Goal: Navigation & Orientation: Find specific page/section

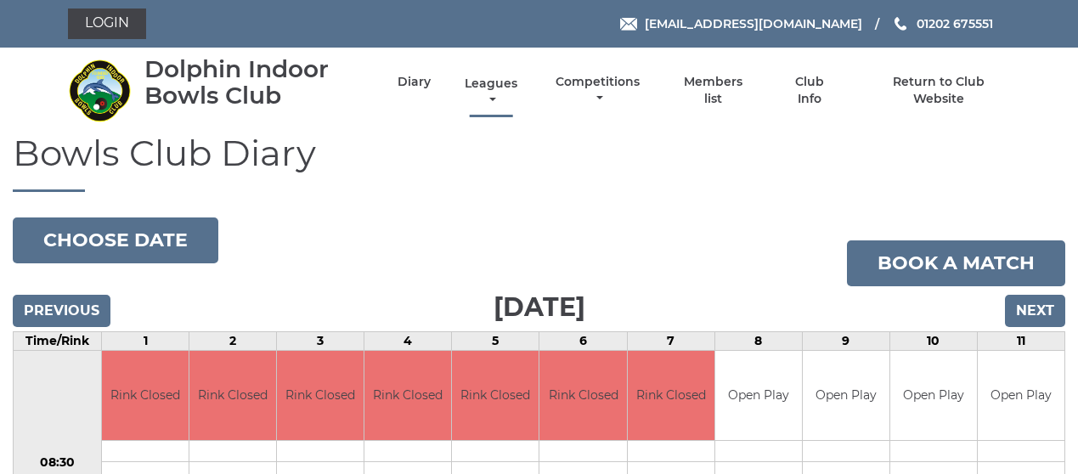
click at [497, 84] on link "Leagues" at bounding box center [490, 92] width 61 height 33
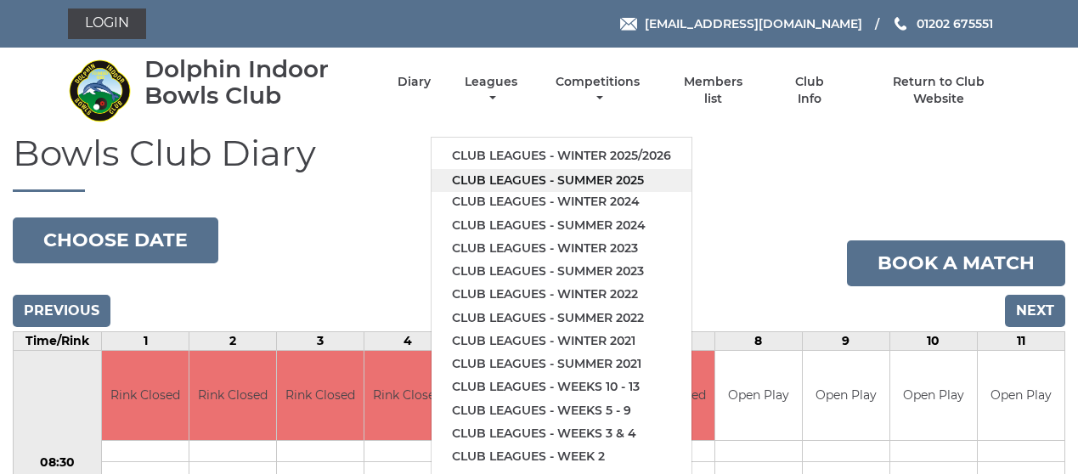
click at [522, 177] on link "Club leagues - Summer 2025" at bounding box center [561, 180] width 260 height 23
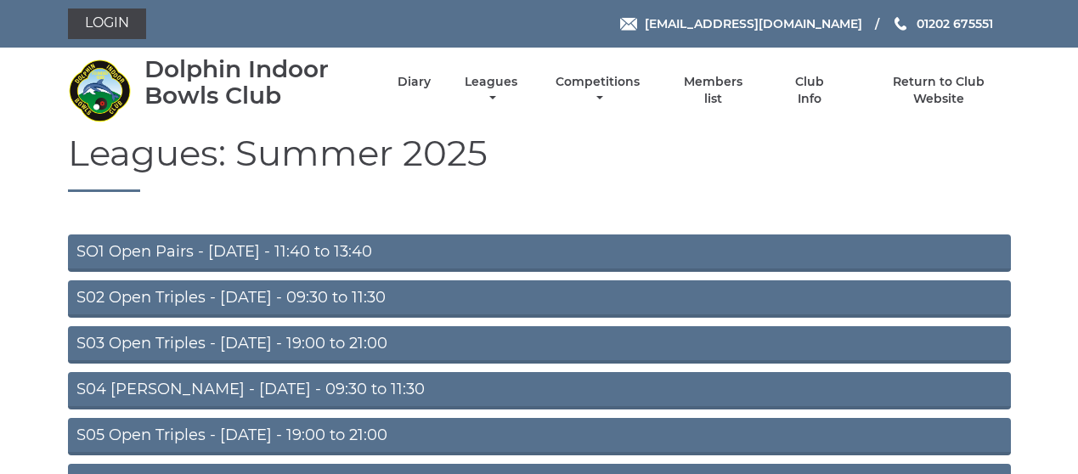
click at [408, 429] on link "S05 Open Triples - [DATE] - 19:00 to 21:00" at bounding box center [539, 436] width 943 height 37
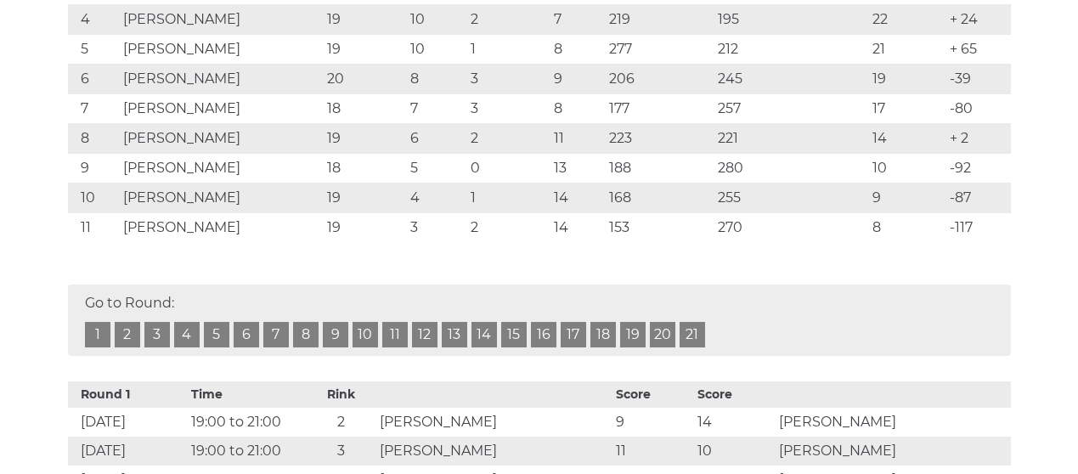
scroll to position [323, 0]
